Goal: Obtain resource: Download file/media

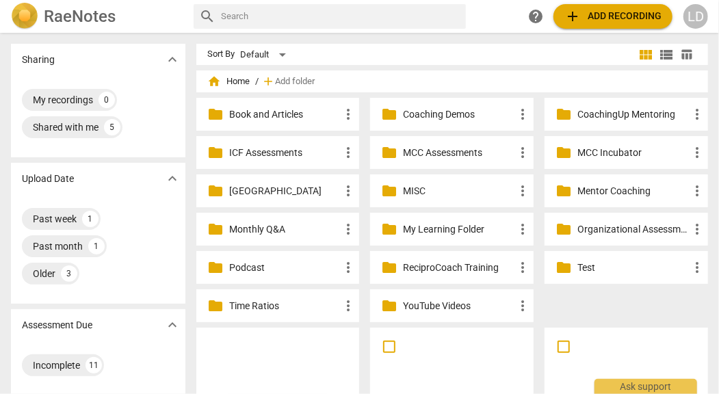
click at [426, 112] on p "Coaching Demos" at bounding box center [458, 114] width 111 height 14
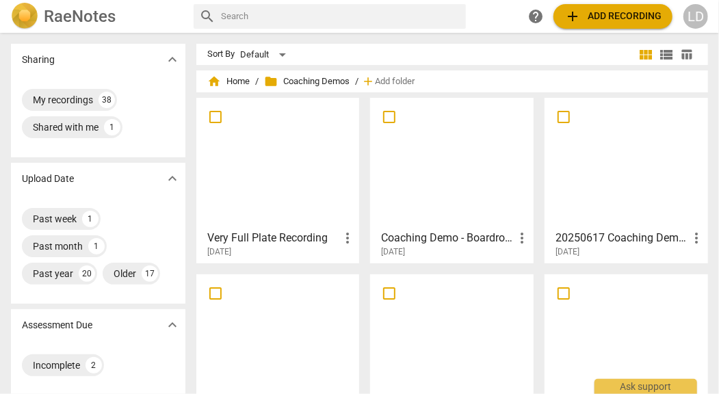
click at [421, 174] on div at bounding box center [452, 163] width 154 height 121
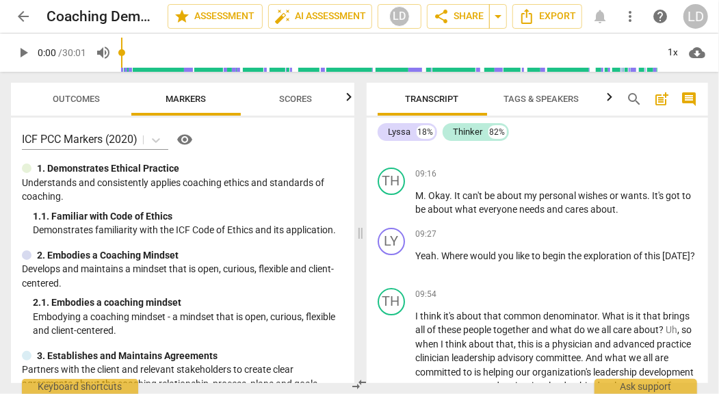
scroll to position [1933, 0]
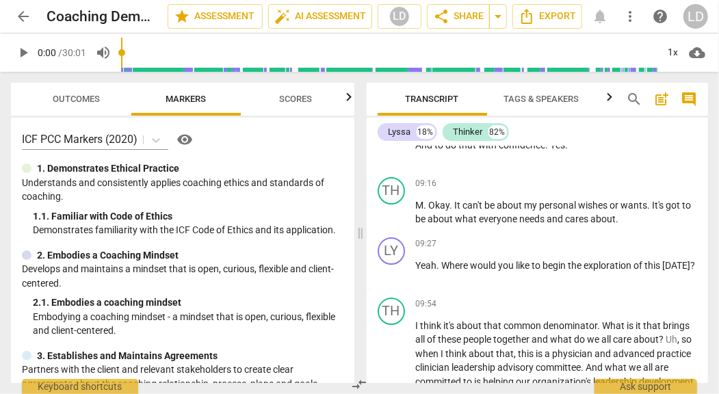
type input "391"
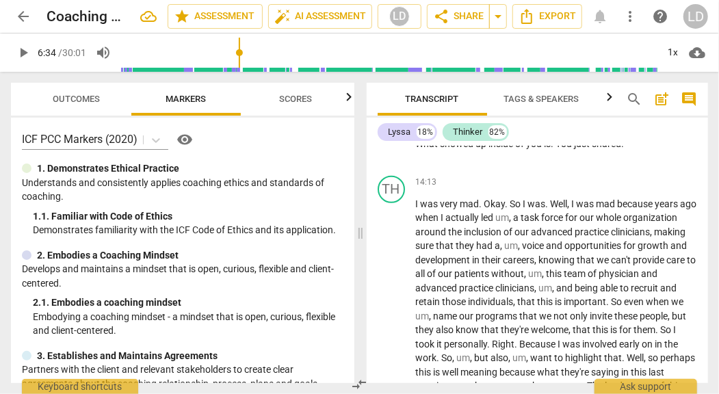
scroll to position [2663, 0]
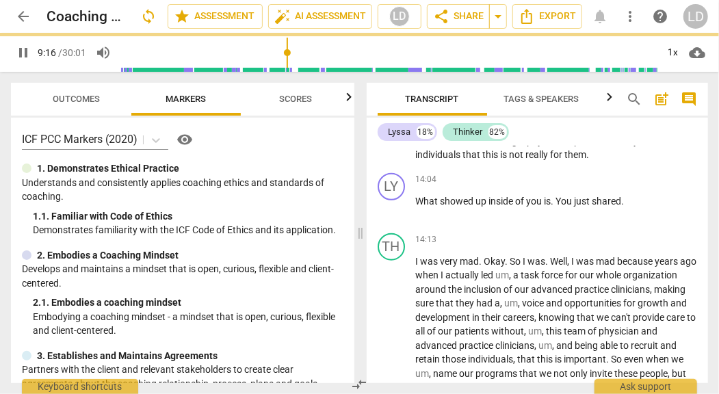
scroll to position [2723, 0]
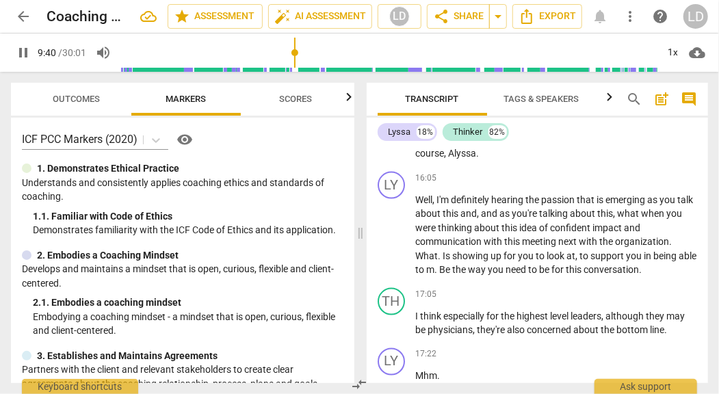
scroll to position [3034, 0]
type input "588"
click at [557, 20] on span "Export" at bounding box center [546, 16] width 57 height 16
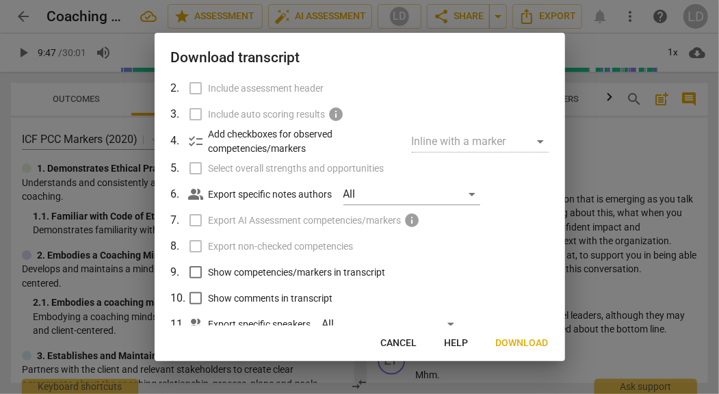
scroll to position [144, 0]
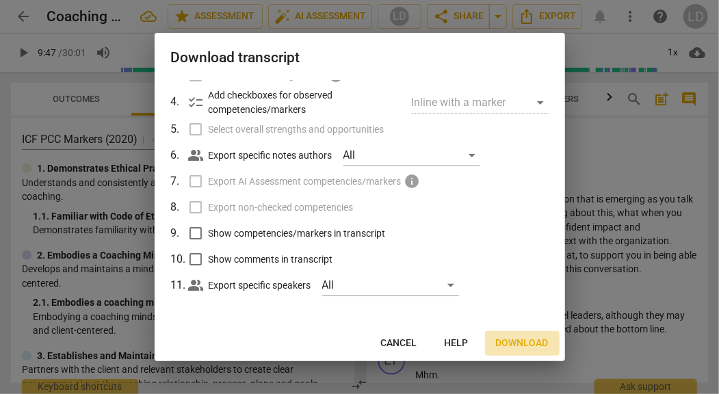
click at [517, 343] on span "Download" at bounding box center [522, 343] width 53 height 14
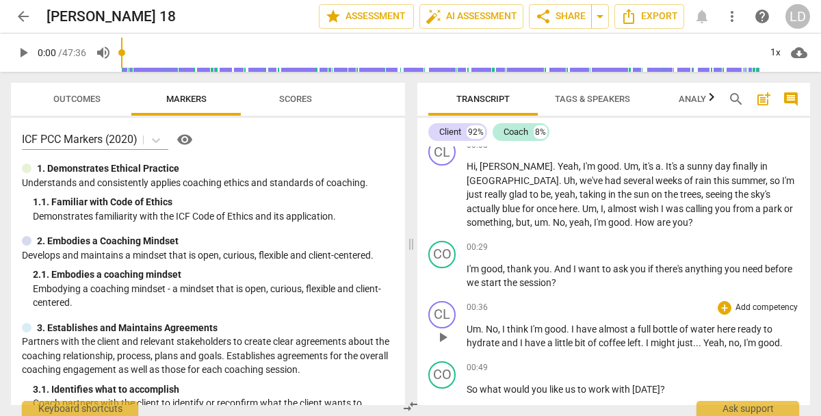
scroll to position [96, 0]
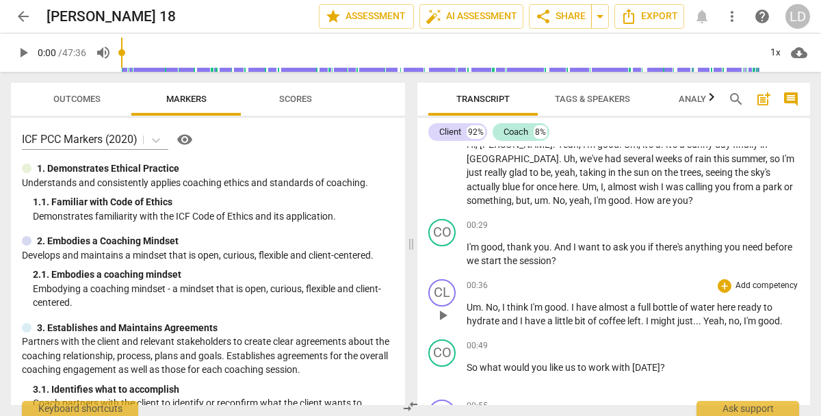
click at [673, 293] on div "00:36 + Add competency keyboard_arrow_right" at bounding box center [632, 286] width 332 height 14
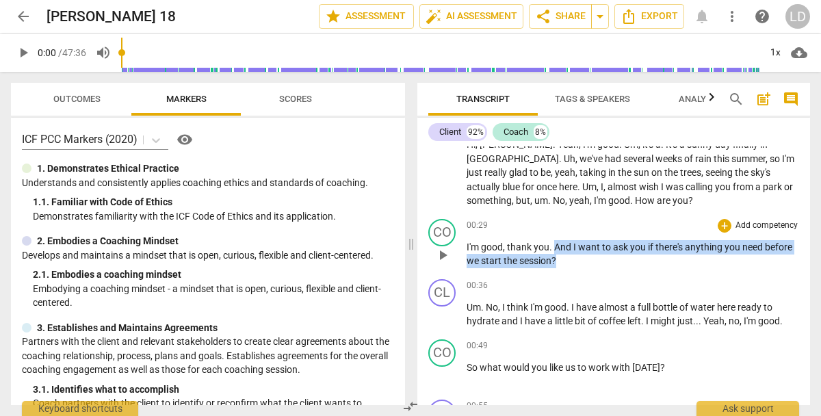
drag, startPoint x: 672, startPoint y: 304, endPoint x: 576, endPoint y: 285, distance: 97.6
click at [576, 268] on p "I'm good , thank you . And I want to ask you if there's anything you need befor…" at bounding box center [632, 254] width 332 height 28
click at [717, 233] on div "+" at bounding box center [724, 226] width 14 height 14
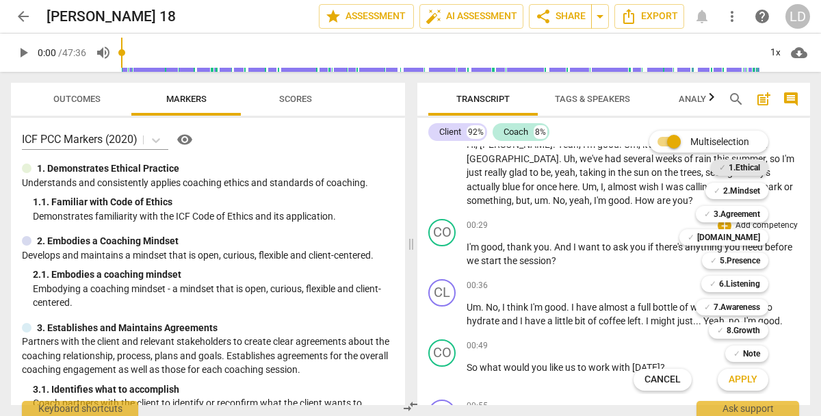
click at [718, 166] on b "1.Ethical" at bounding box center [743, 167] width 31 height 16
click at [718, 375] on span "Apply" at bounding box center [742, 380] width 29 height 14
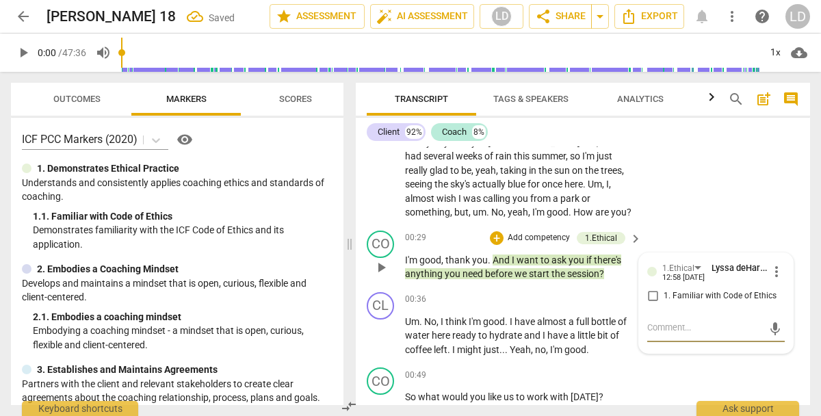
click at [652, 304] on input "1. Familiar with Code of Ethics" at bounding box center [652, 296] width 22 height 16
checkbox input "true"
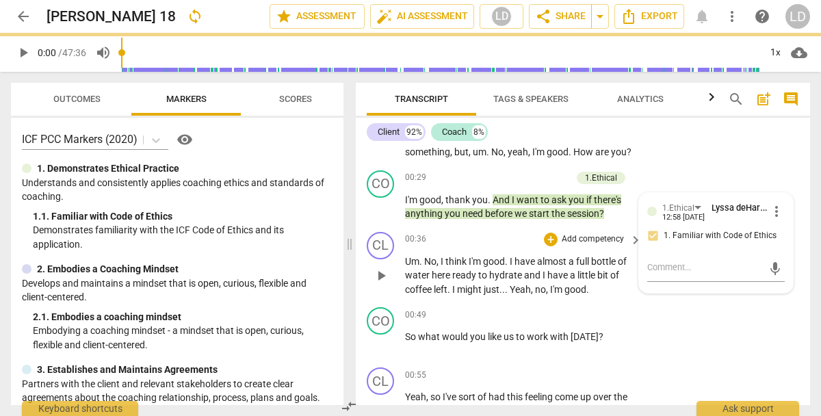
scroll to position [172, 0]
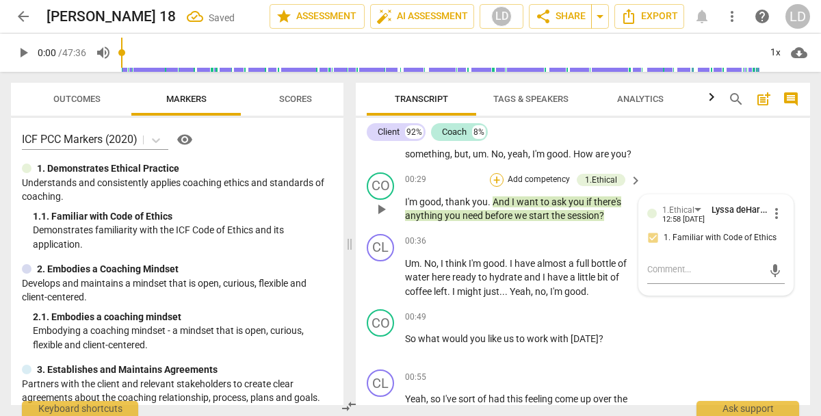
click at [494, 187] on div "+" at bounding box center [497, 180] width 14 height 14
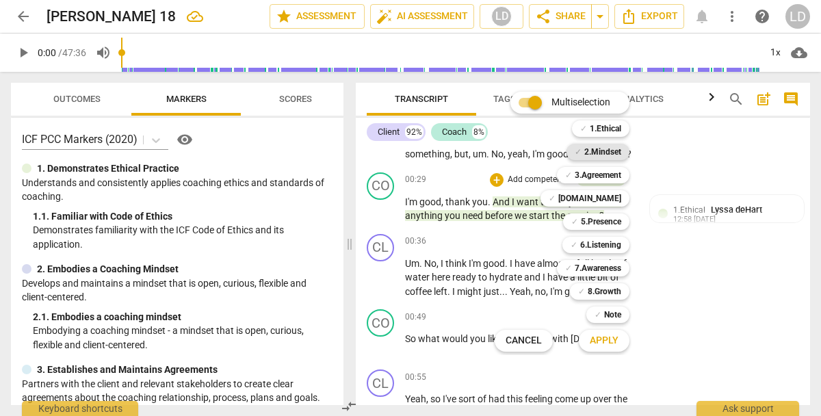
click at [599, 146] on b "2.Mindset" at bounding box center [602, 152] width 37 height 16
click at [618, 341] on span "Apply" at bounding box center [603, 341] width 29 height 14
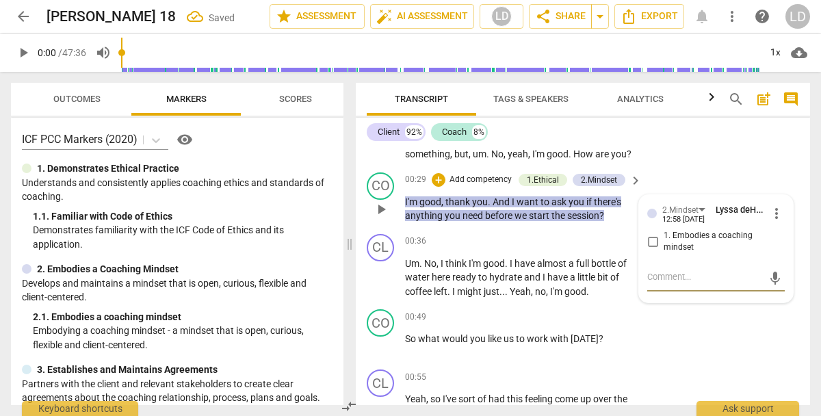
click at [651, 287] on textarea at bounding box center [705, 278] width 116 height 16
